Goal: Navigation & Orientation: Find specific page/section

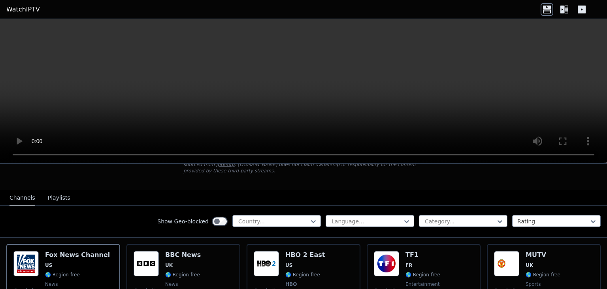
scroll to position [51, 0]
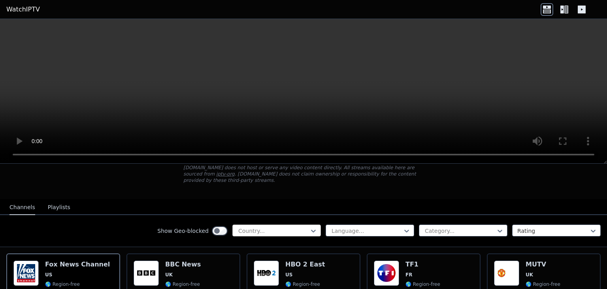
click at [272, 227] on div at bounding box center [273, 231] width 72 height 8
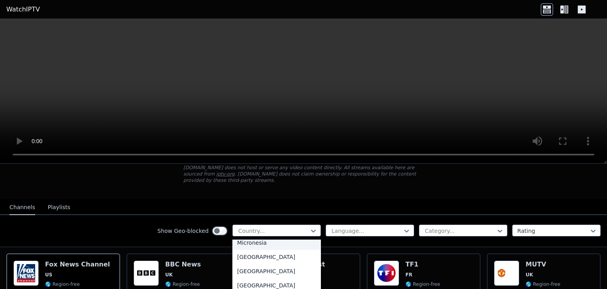
type input "*"
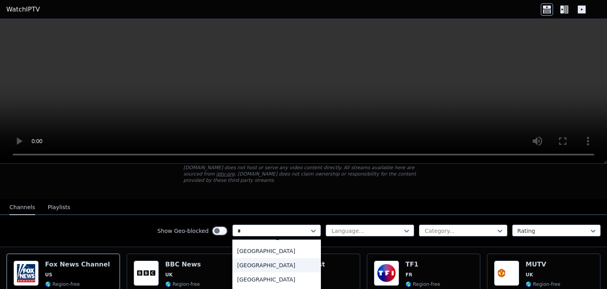
scroll to position [871, 0]
click at [267, 262] on div "[GEOGRAPHIC_DATA]" at bounding box center [276, 259] width 88 height 14
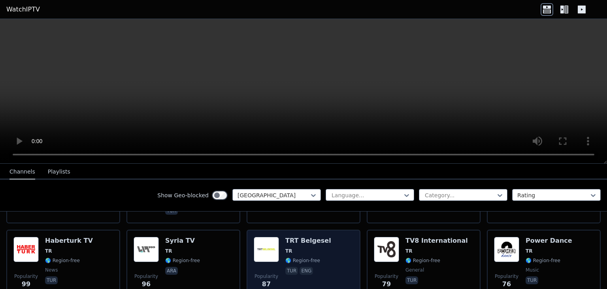
scroll to position [358, 0]
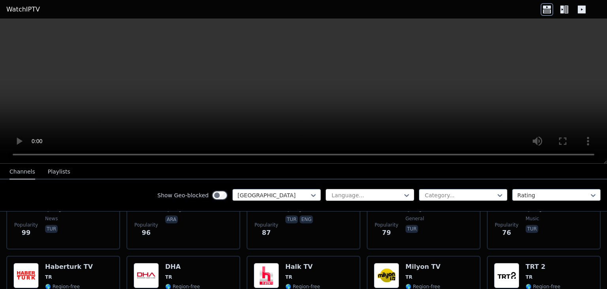
click at [344, 197] on div at bounding box center [367, 195] width 72 height 8
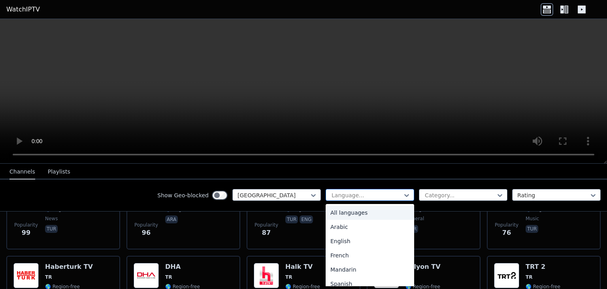
click at [344, 193] on div at bounding box center [367, 195] width 72 height 8
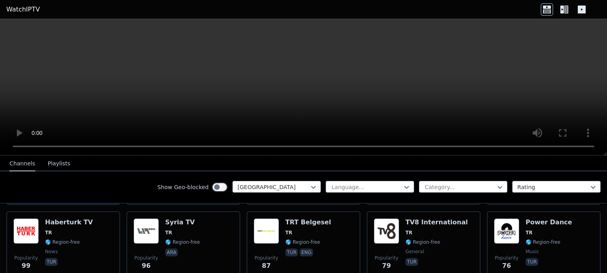
scroll to position [240, 0]
